Goal: Information Seeking & Learning: Learn about a topic

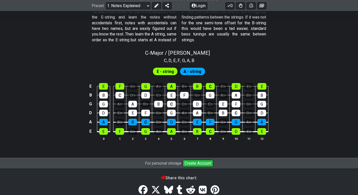
scroll to position [474, 0]
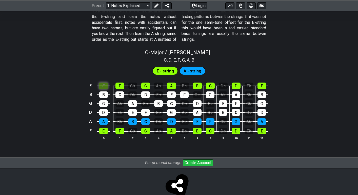
click at [104, 87] on div "E" at bounding box center [103, 86] width 9 height 7
click at [104, 96] on div "B" at bounding box center [103, 95] width 9 height 7
click at [101, 92] on div "B" at bounding box center [103, 95] width 9 height 7
click at [100, 84] on div "E" at bounding box center [103, 86] width 9 height 7
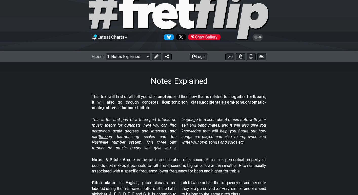
scroll to position [17, 0]
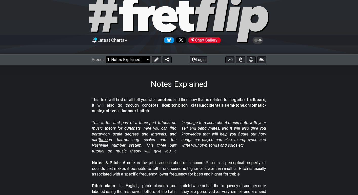
click at [146, 57] on select "Welcome to #fretflip! Initial Preset Custom Preset Minor Pentatonic Major Penta…" at bounding box center [128, 59] width 45 height 7
click at [106, 56] on select "Welcome to #fretflip! Initial Preset Custom Preset Minor Pentatonic Major Penta…" at bounding box center [128, 59] width 45 height 7
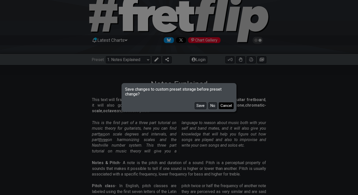
click at [229, 106] on button "Cancel" at bounding box center [226, 105] width 15 height 7
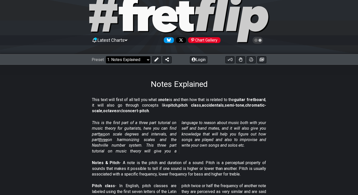
click at [139, 59] on select "Welcome to #fretflip! Initial Preset Custom Preset Minor Pentatonic Major Penta…" at bounding box center [128, 59] width 45 height 7
click at [106, 56] on select "Welcome to #fretflip! Initial Preset Custom Preset Minor Pentatonic Major Penta…" at bounding box center [128, 59] width 45 height 7
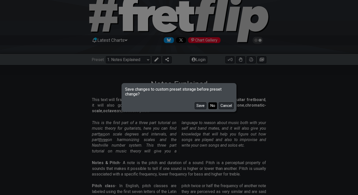
click at [215, 105] on button "No" at bounding box center [213, 105] width 9 height 7
select select "/welcome"
select select "C"
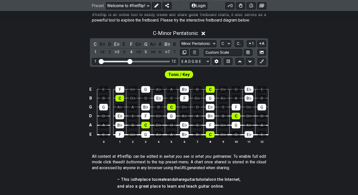
scroll to position [104, 0]
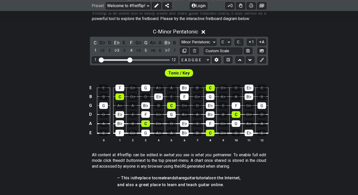
click at [85, 151] on section "All content at #fretflip can be edited in a what you see is what you get manner…" at bounding box center [179, 161] width 358 height 23
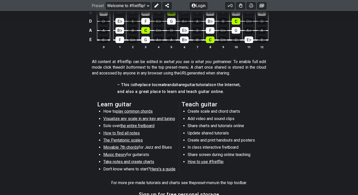
scroll to position [199, 0]
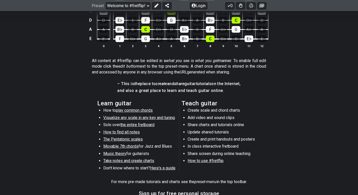
click at [129, 111] on span "play common chords" at bounding box center [134, 110] width 37 height 5
select select "/common-guitar-chords"
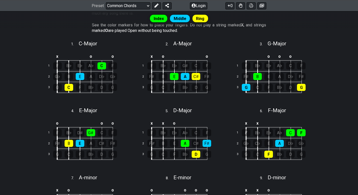
scroll to position [126, 0]
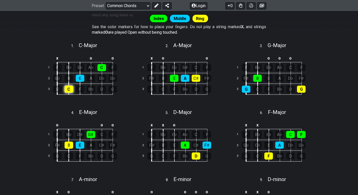
click at [68, 92] on div "C" at bounding box center [69, 89] width 9 height 7
click at [70, 89] on div "C" at bounding box center [69, 89] width 9 height 7
drag, startPoint x: 68, startPoint y: 89, endPoint x: 68, endPoint y: 79, distance: 9.9
click at [68, 79] on tbody "x o o 1 F B♭ E♭ A♭ C F 2 G♭ B E A D♭ G♭ 3 G C F B♭ D G" at bounding box center [84, 74] width 79 height 41
click at [70, 78] on div "B" at bounding box center [69, 78] width 9 height 7
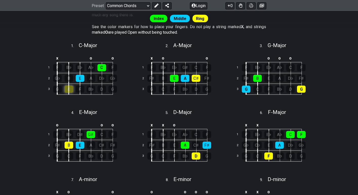
click at [70, 87] on div "C" at bounding box center [69, 89] width 9 height 7
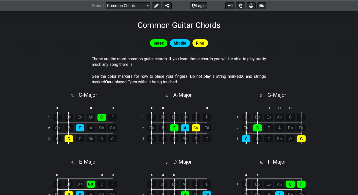
scroll to position [76, 0]
click at [32, 108] on div "Index Middle Ring These are the most common guitar chords. If you learn these c…" at bounding box center [179, 180] width 358 height 300
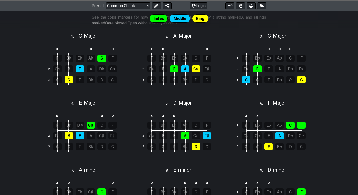
scroll to position [133, 0]
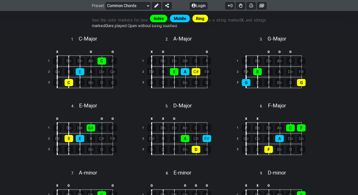
click at [205, 108] on div "5 . D - Major" at bounding box center [179, 105] width 91 height 10
select select "D"
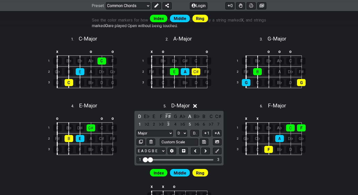
click at [215, 102] on div "5 . D - Major" at bounding box center [179, 105] width 91 height 10
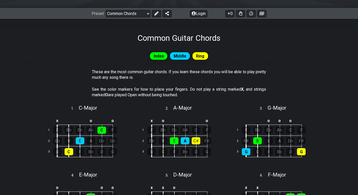
scroll to position [0, 0]
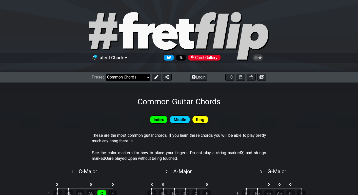
click at [145, 78] on select "Welcome to #fretflip! Initial Preset Custom Preset Minor Pentatonic Major Penta…" at bounding box center [128, 77] width 45 height 7
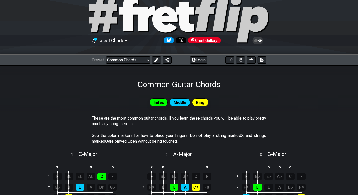
scroll to position [18, 0]
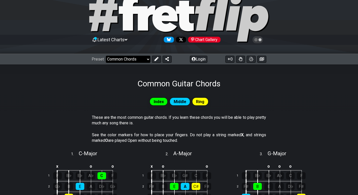
click at [147, 61] on select "Welcome to #fretflip! Initial Preset Custom Preset Minor Pentatonic Major Penta…" at bounding box center [128, 59] width 45 height 7
